Goal: Information Seeking & Learning: Learn about a topic

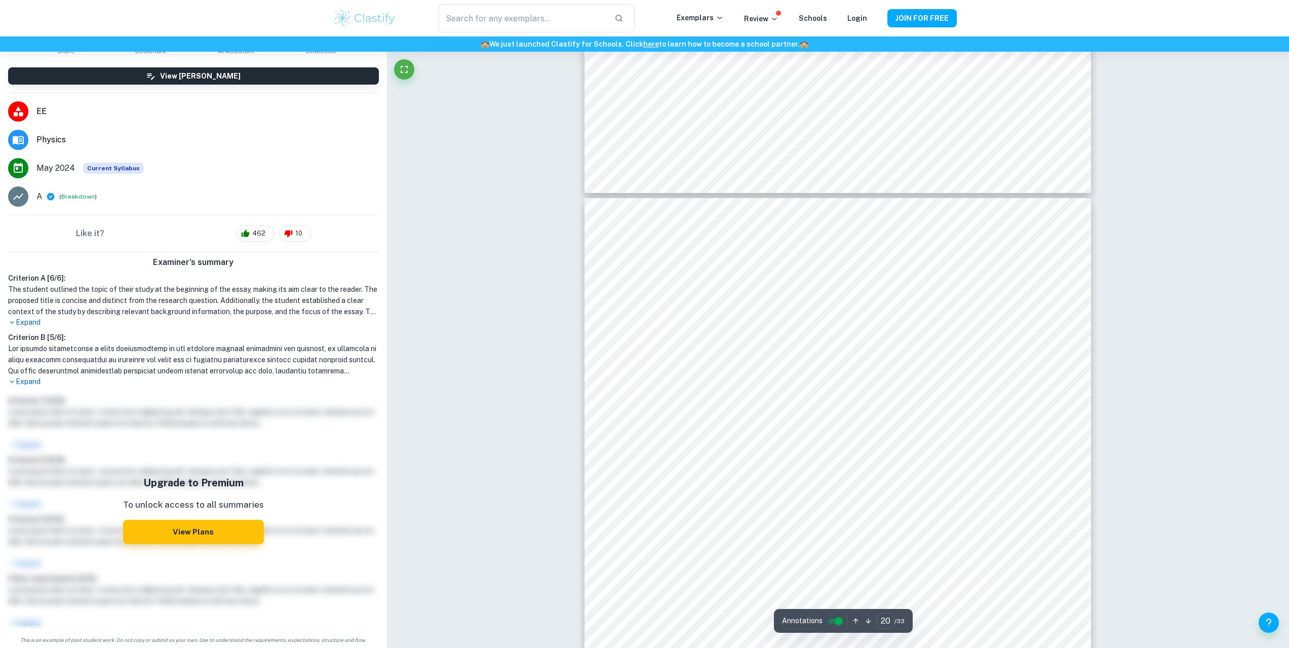
scroll to position [12579, 0]
drag, startPoint x: 1287, startPoint y: 368, endPoint x: 1287, endPoint y: 416, distance: 48.1
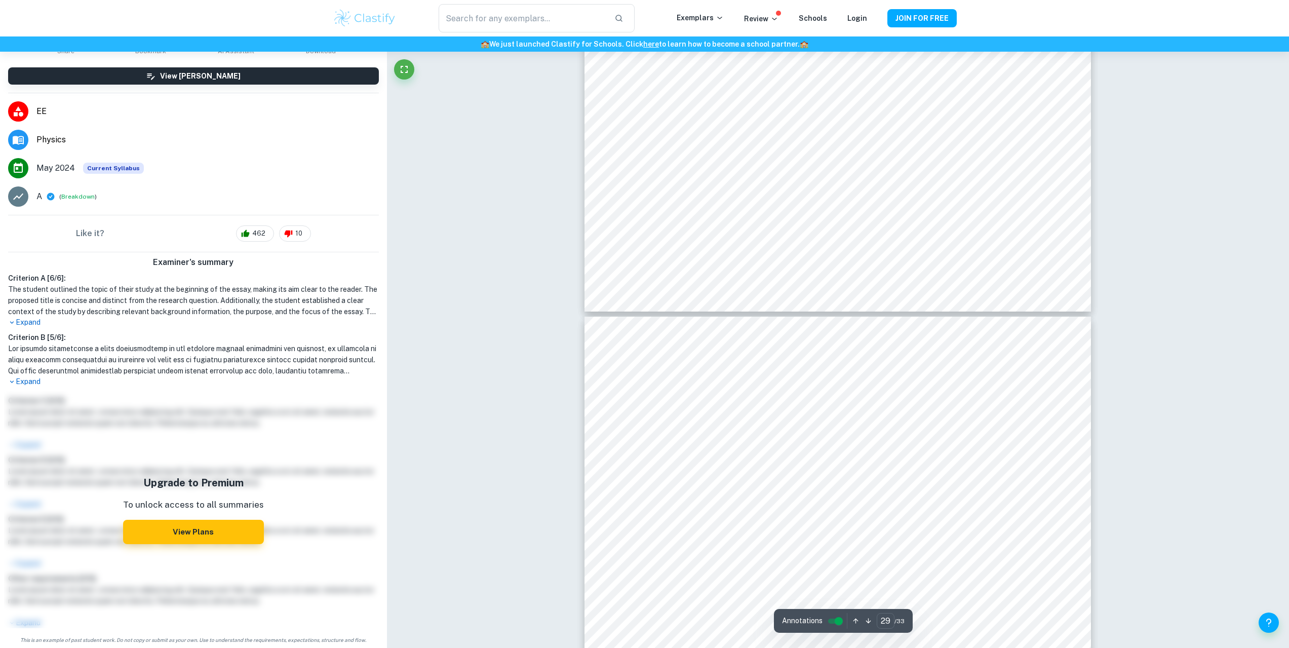
scroll to position [19444, 0]
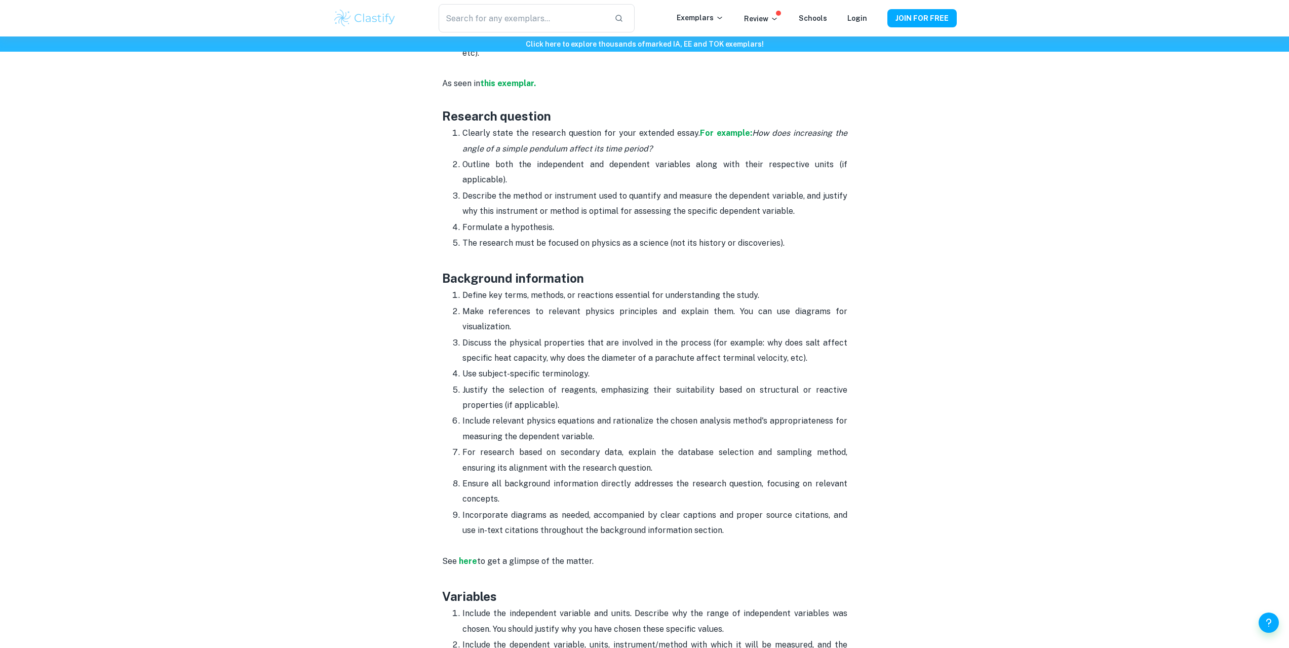
scroll to position [912, 0]
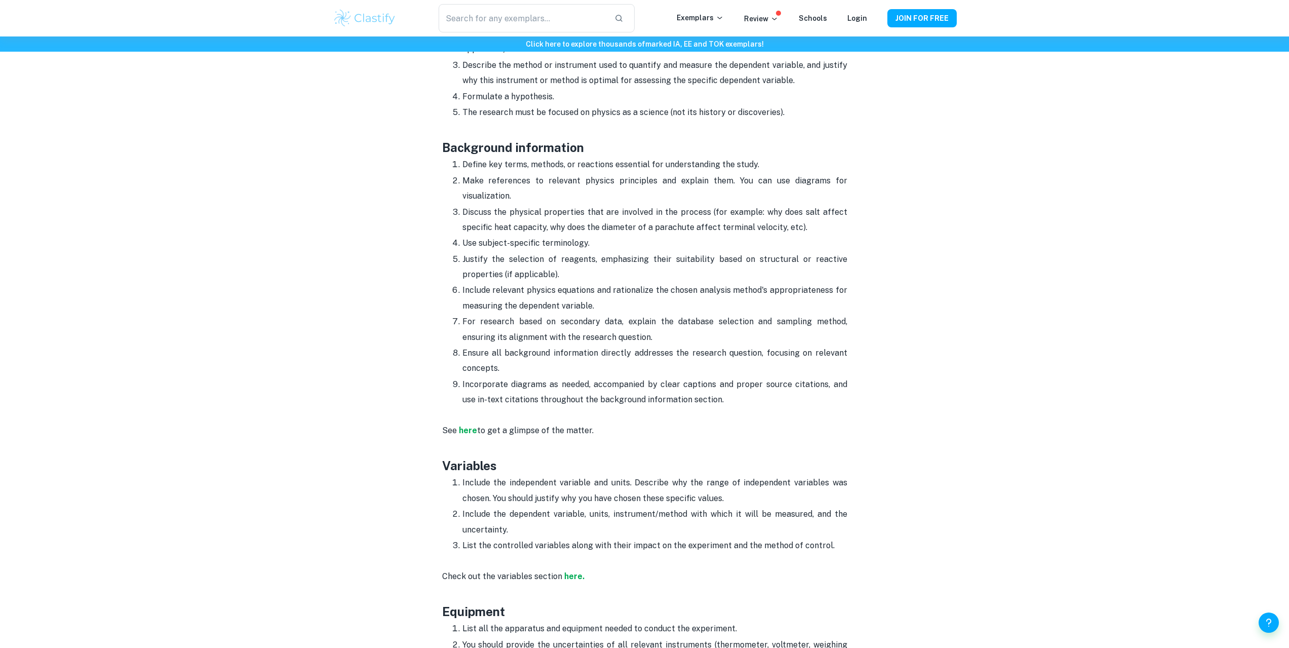
click at [541, 173] on p "Make references to relevant physics principles and explain them. You can use di…" at bounding box center [655, 188] width 385 height 31
click at [529, 205] on p "Discuss the physical properties that are involved in the process (for example: …" at bounding box center [655, 220] width 385 height 31
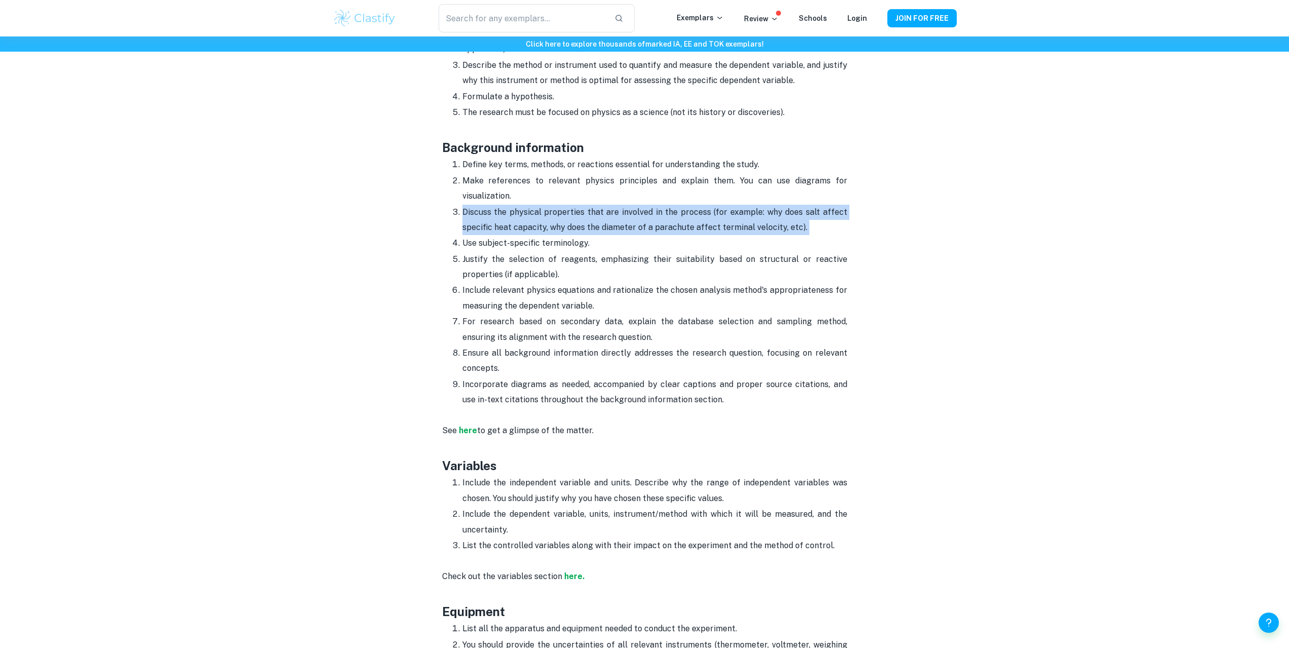
click at [529, 205] on p "Discuss the physical properties that are involved in the process (for example: …" at bounding box center [655, 220] width 385 height 31
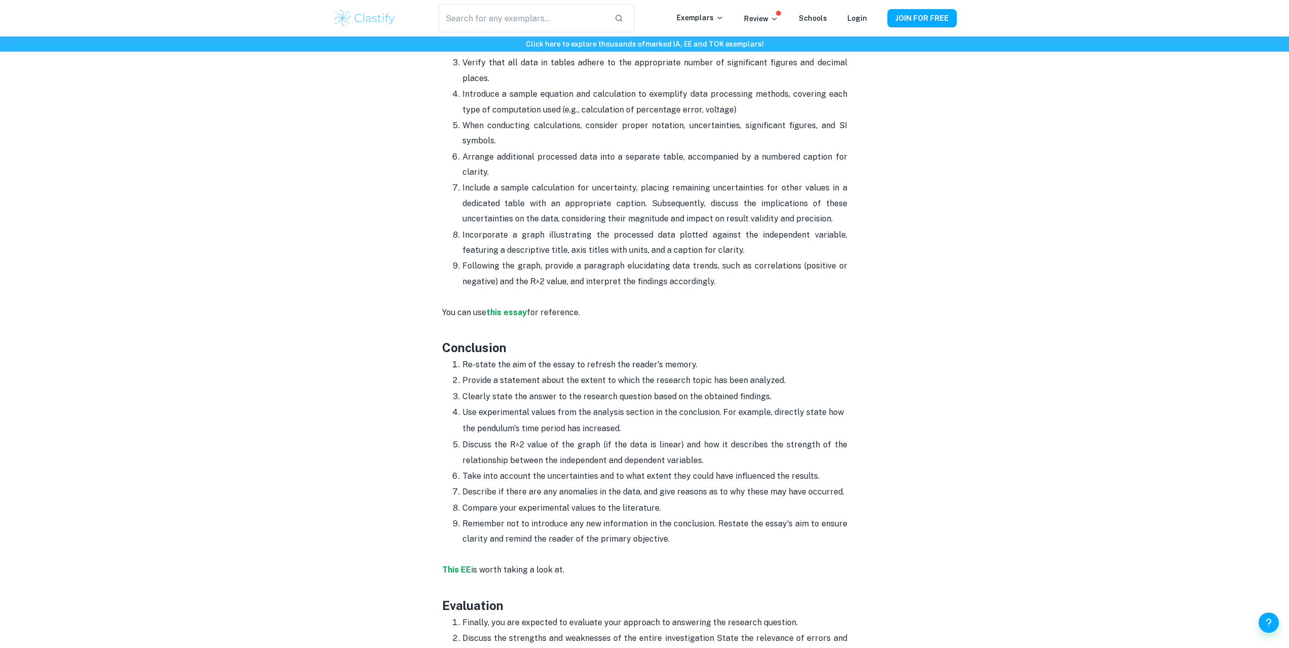
scroll to position [2229, 0]
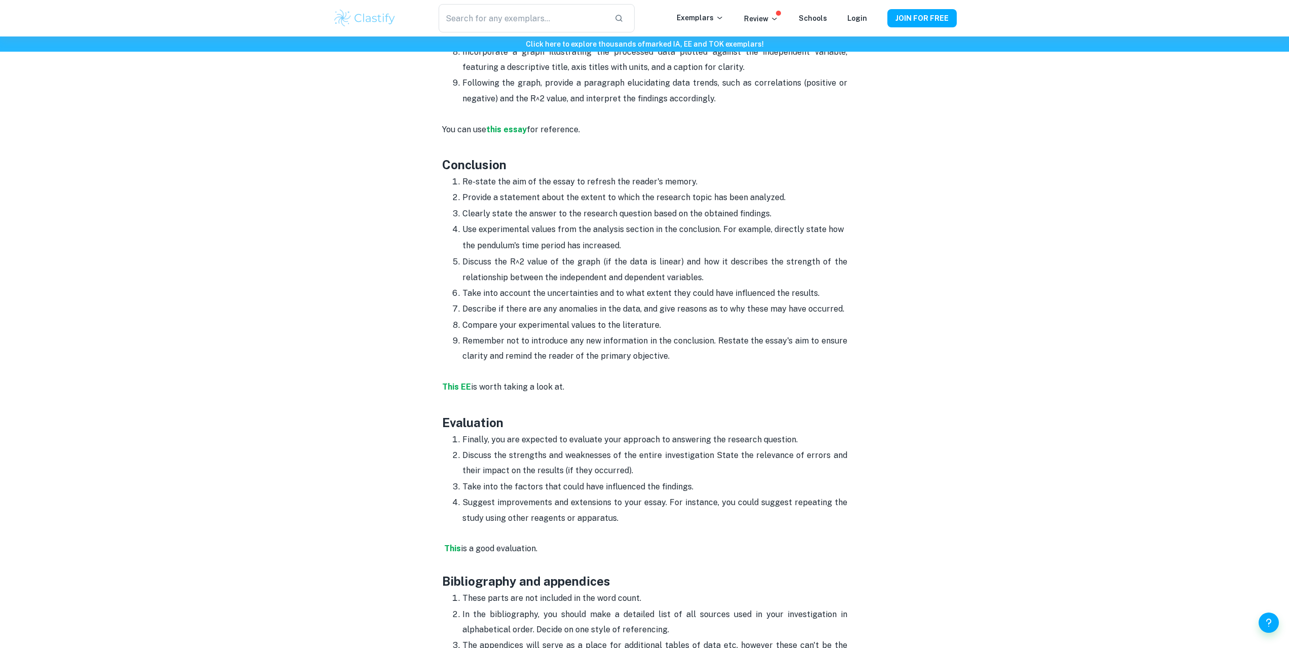
click at [551, 301] on p "Describe if there are any anomalies in the data, and give reasons as to why the…" at bounding box center [655, 308] width 385 height 15
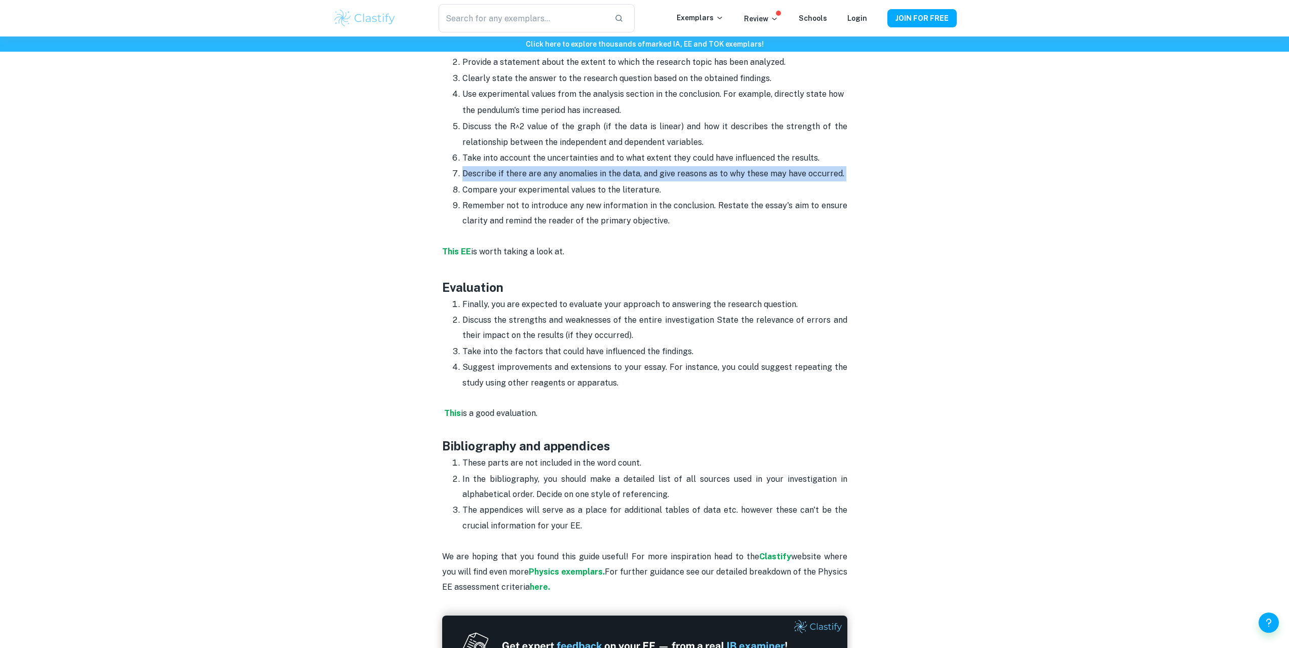
scroll to position [2432, 0]
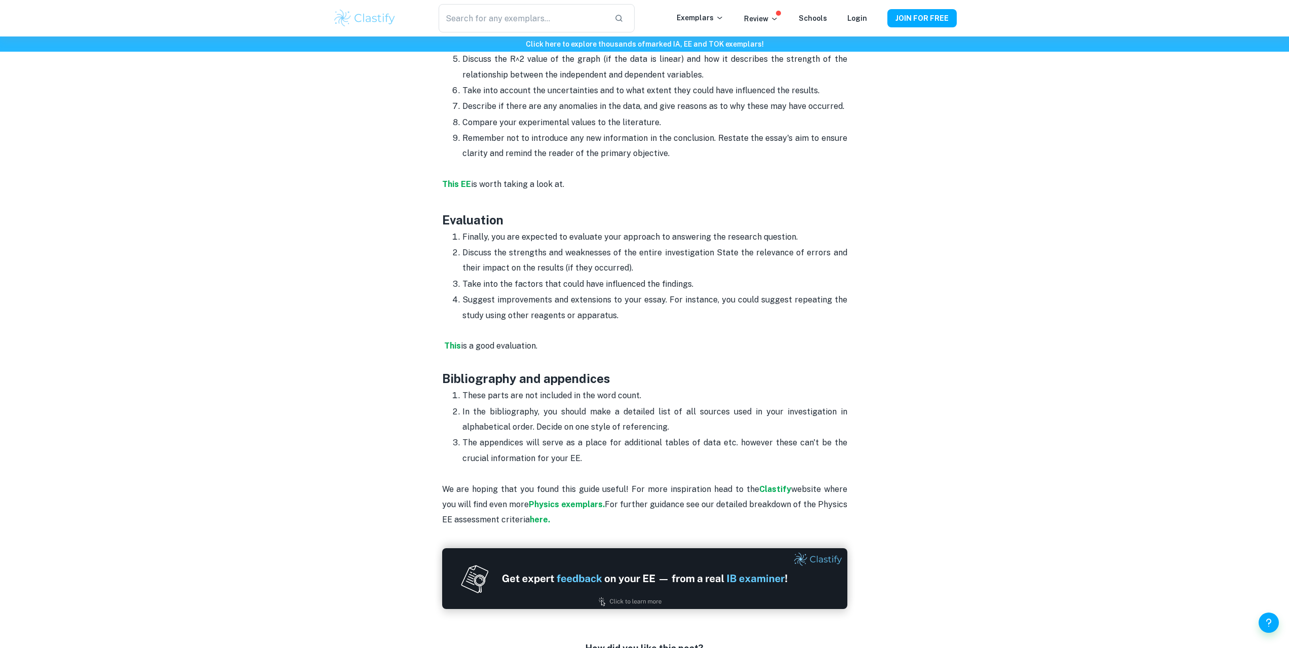
click at [551, 298] on p "Suggest improvements and extensions to your essay. For instance, you could sugg…" at bounding box center [655, 307] width 385 height 31
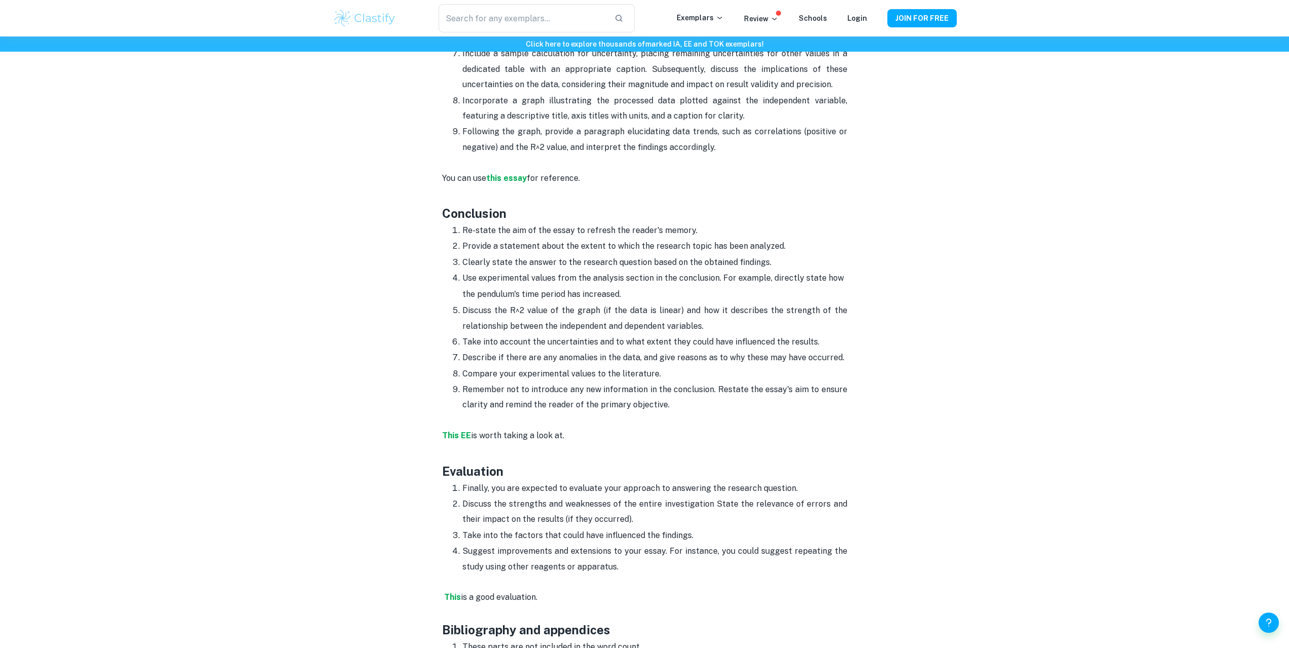
scroll to position [2179, 0]
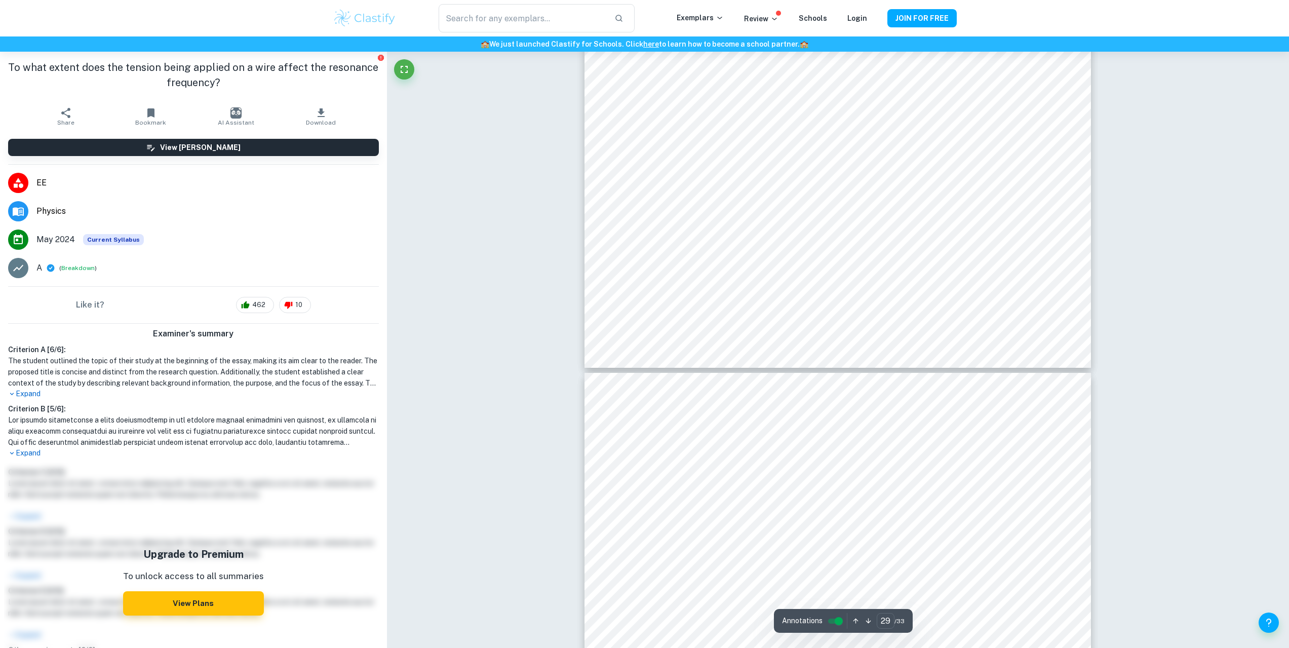
scroll to position [18836, 0]
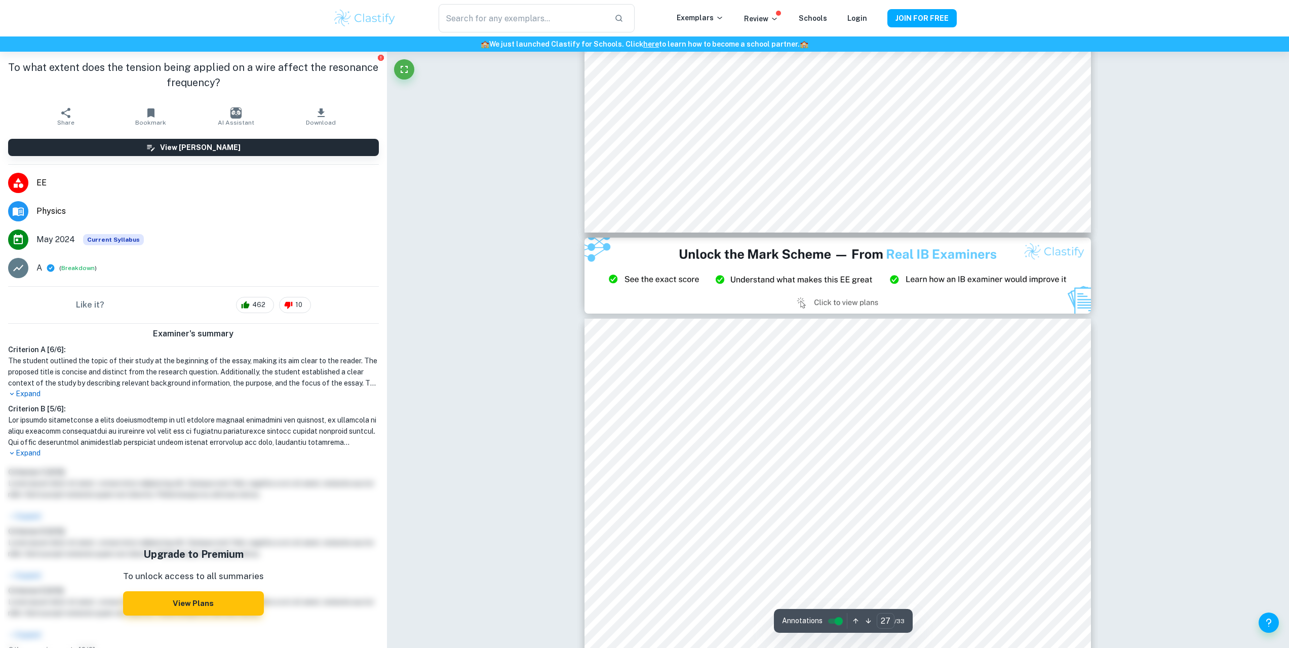
type input "26"
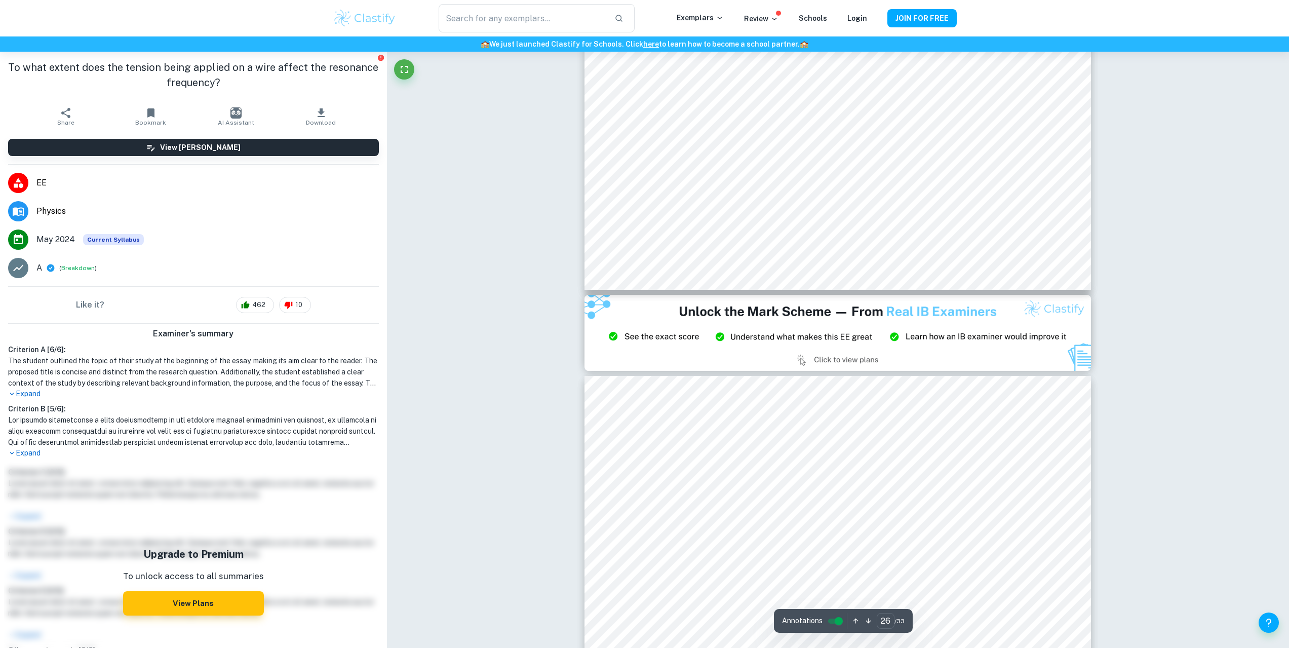
scroll to position [16941, 0]
